Goal: Browse casually: Explore the website without a specific task or goal

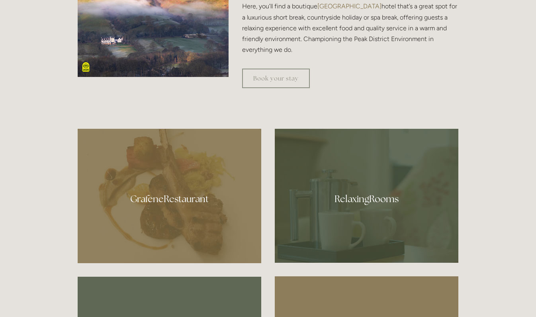
scroll to position [388, 0]
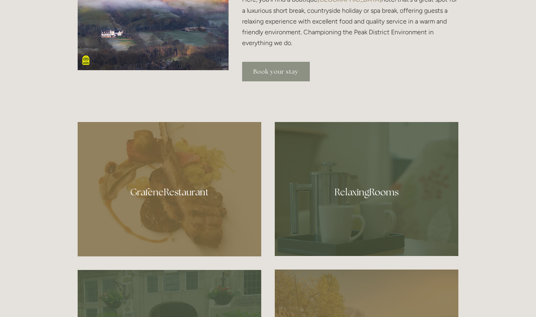
click at [269, 67] on link "Book your stay" at bounding box center [276, 72] width 68 height 20
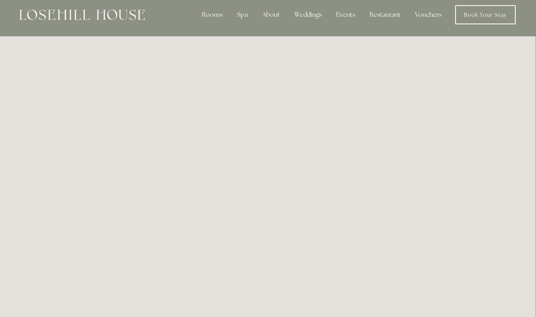
scroll to position [0, 0]
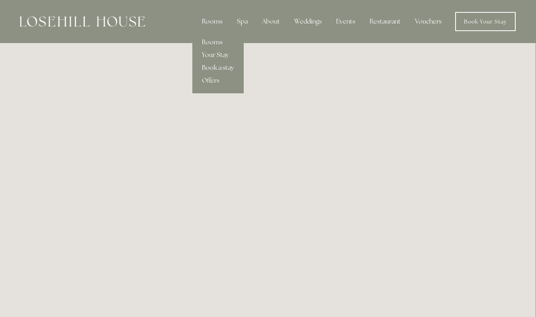
click at [215, 22] on div "Rooms" at bounding box center [212, 22] width 33 height 16
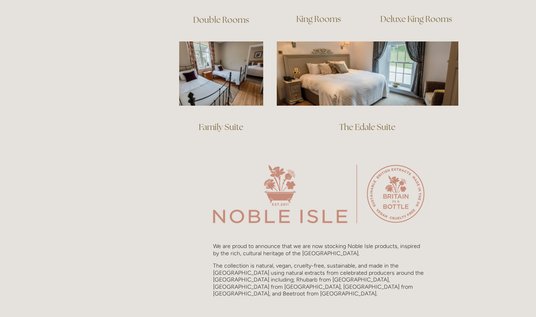
scroll to position [650, 0]
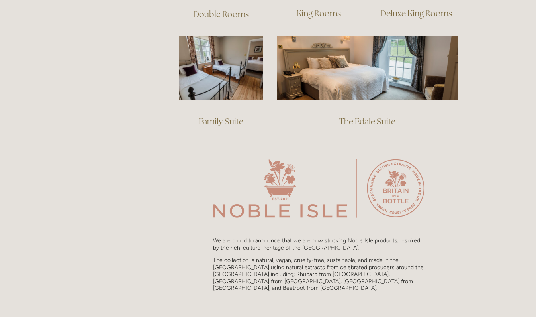
click at [214, 116] on link "Family Suite" at bounding box center [221, 121] width 45 height 11
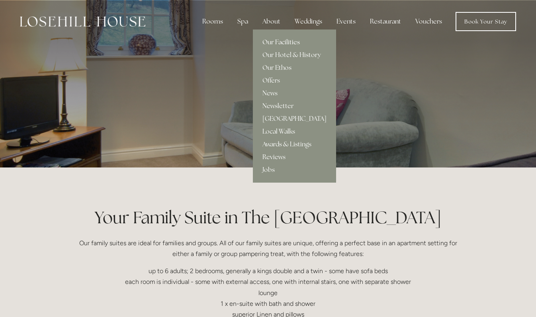
click at [276, 41] on link "Our Facilities" at bounding box center [294, 42] width 83 height 13
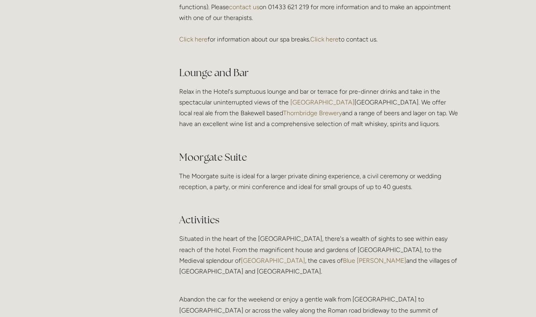
scroll to position [1441, 0]
